Goal: Task Accomplishment & Management: Manage account settings

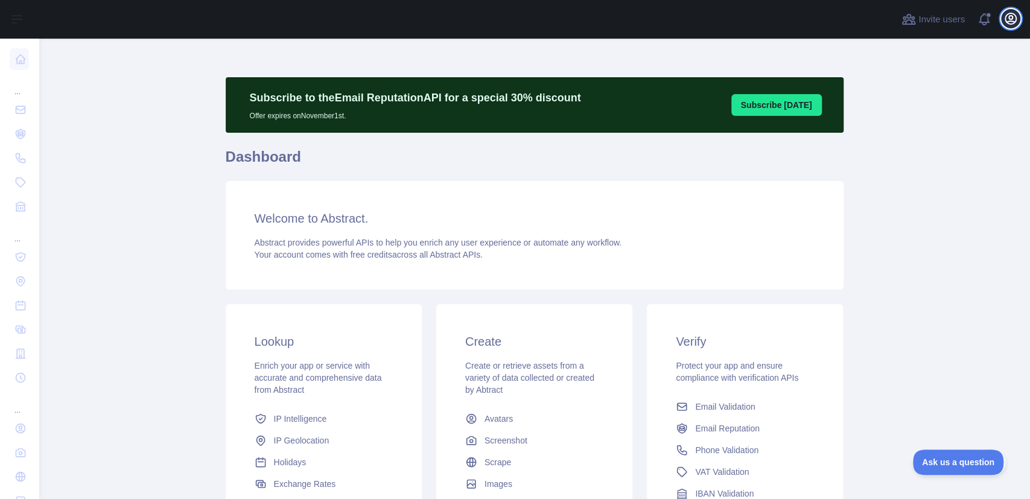
click at [1010, 20] on icon "button" at bounding box center [1010, 18] width 11 height 11
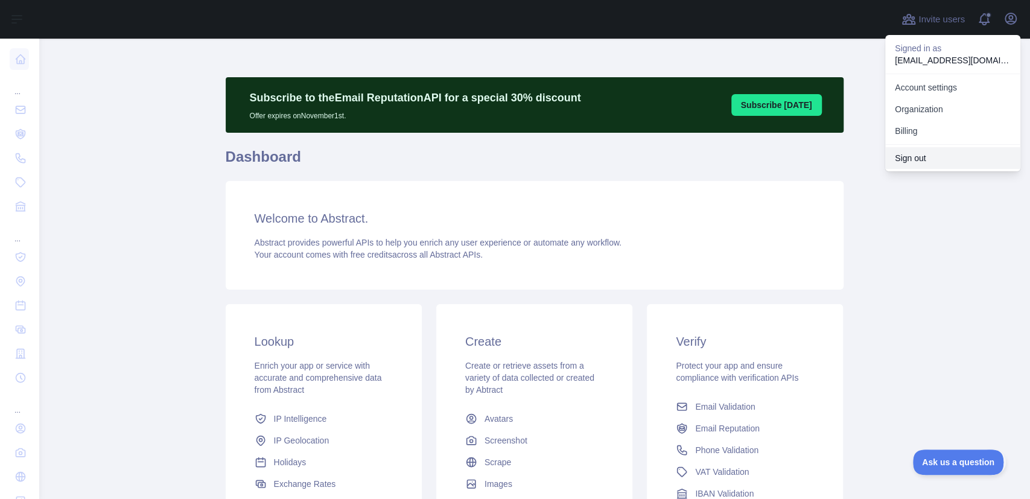
click at [921, 153] on button "Sign out" at bounding box center [952, 158] width 135 height 22
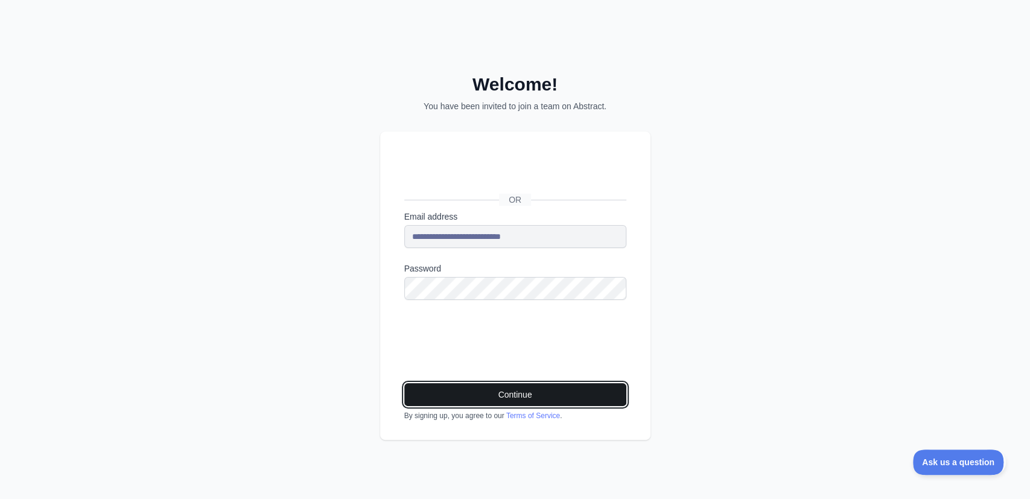
click at [551, 393] on button "Continue" at bounding box center [515, 394] width 222 height 23
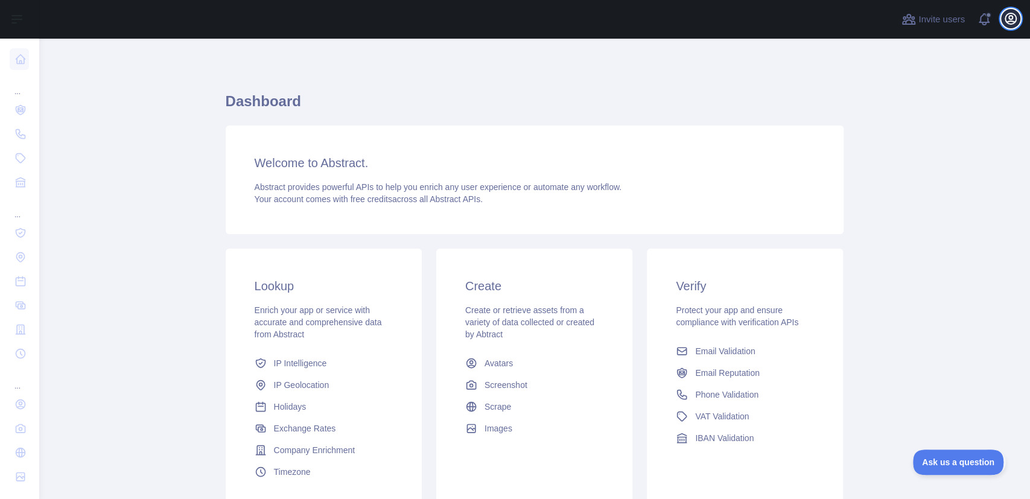
click at [1007, 21] on icon "button" at bounding box center [1010, 18] width 14 height 14
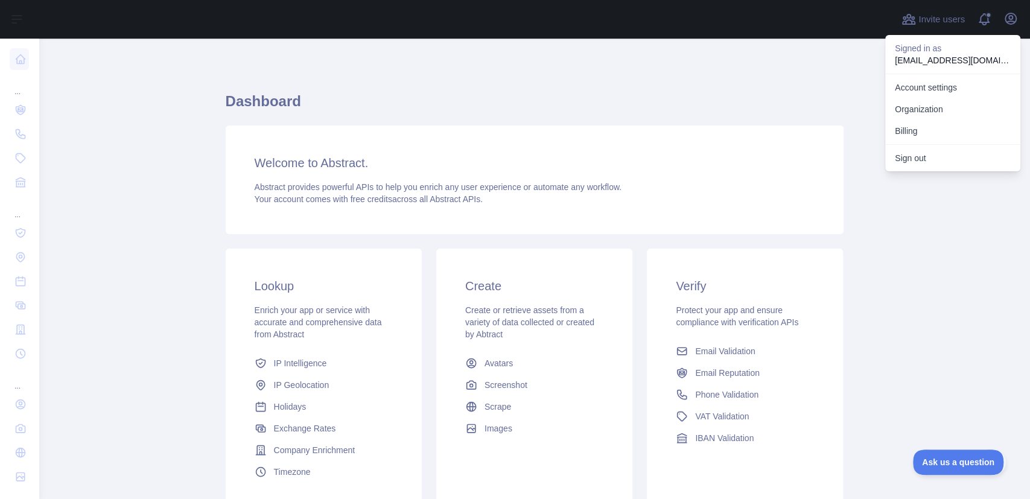
click at [943, 230] on main "Dashboard Welcome to Abstract. Abstract provides powerful APIs to help you enri…" at bounding box center [534, 269] width 991 height 460
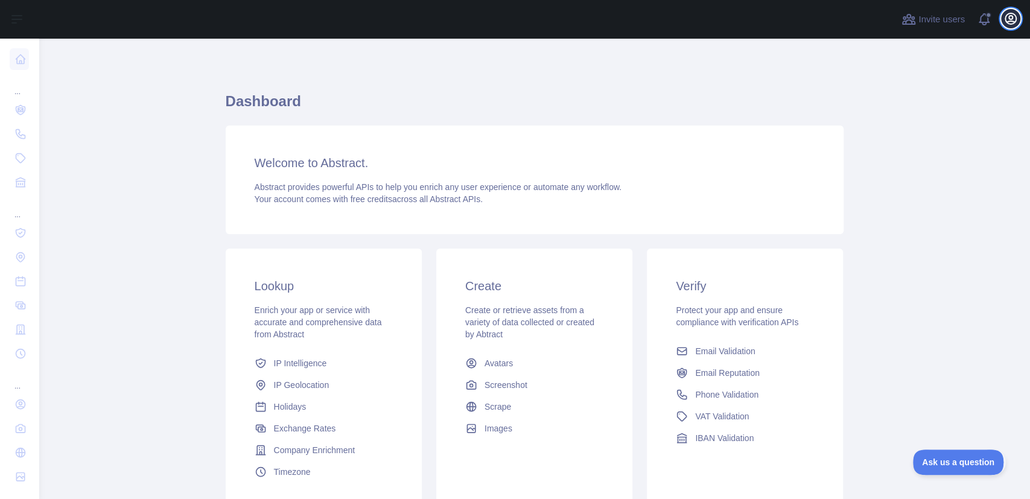
click at [1011, 26] on icon "button" at bounding box center [1010, 18] width 14 height 14
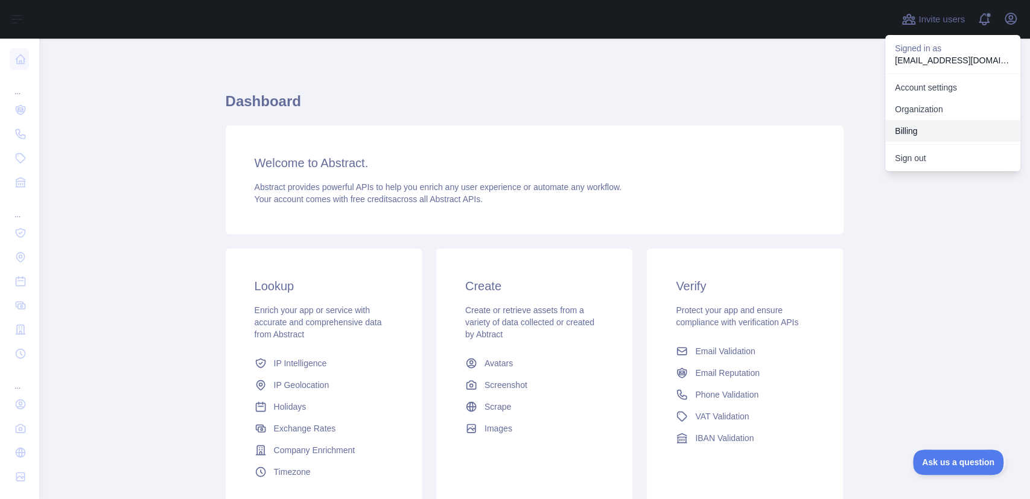
click at [914, 128] on button "Billing" at bounding box center [952, 131] width 135 height 22
